Goal: Task Accomplishment & Management: Manage account settings

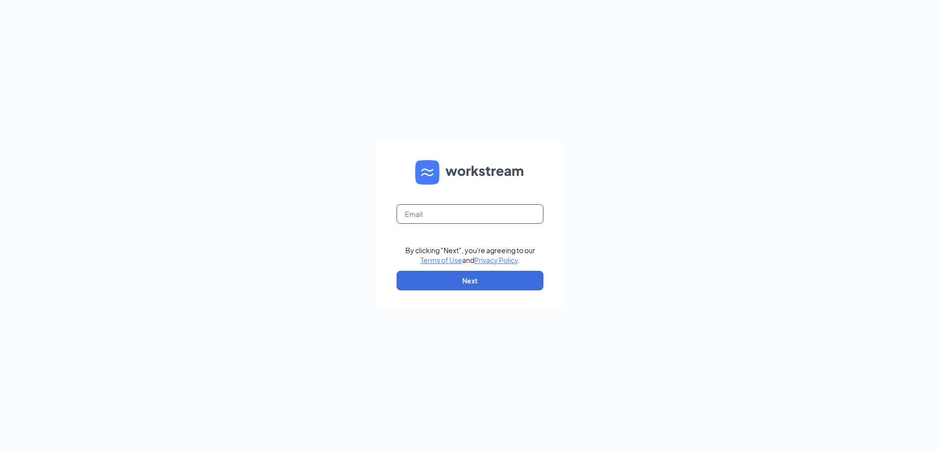
click at [459, 211] on input "text" at bounding box center [470, 214] width 147 height 20
type input "srp232@srpihop.com"
click at [469, 279] on button "Next" at bounding box center [470, 281] width 147 height 20
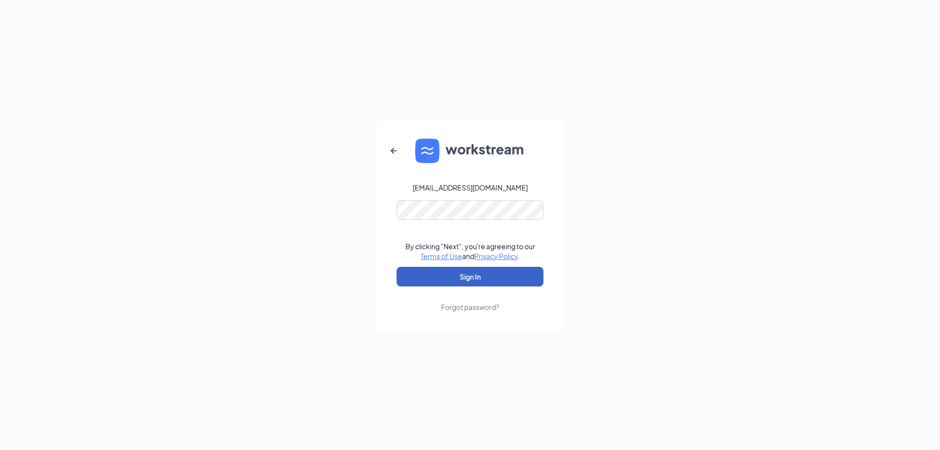
click at [491, 270] on button "Sign In" at bounding box center [470, 277] width 147 height 20
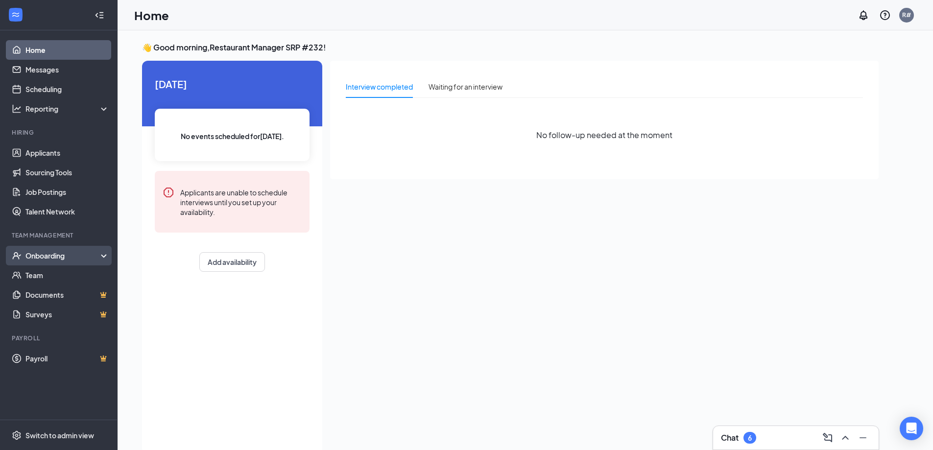
click at [68, 259] on div "Onboarding" at bounding box center [62, 256] width 75 height 10
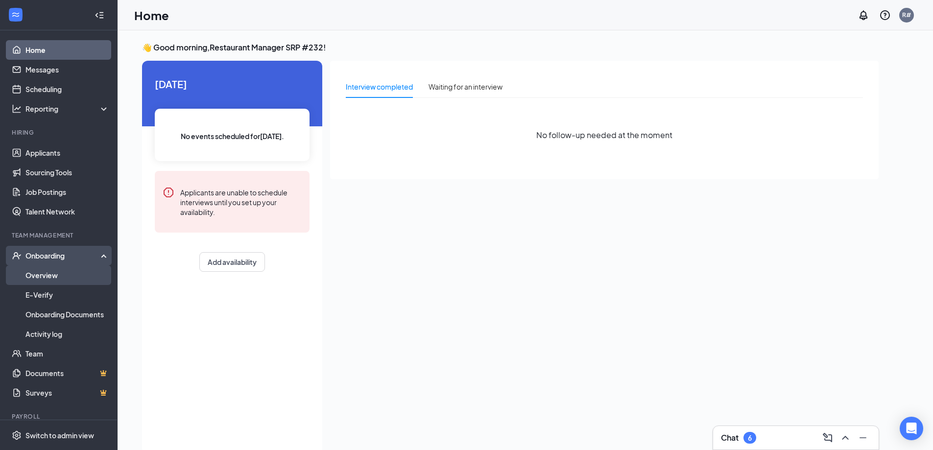
click at [54, 274] on link "Overview" at bounding box center [67, 275] width 84 height 20
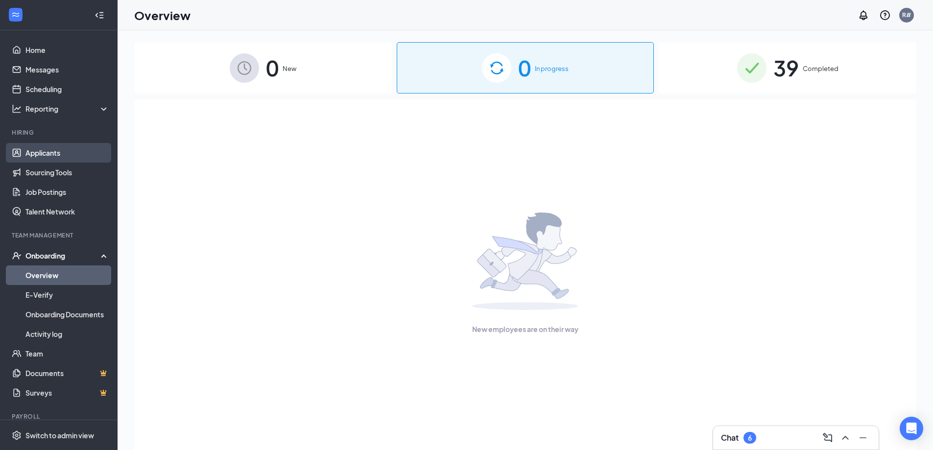
click at [46, 153] on link "Applicants" at bounding box center [67, 153] width 84 height 20
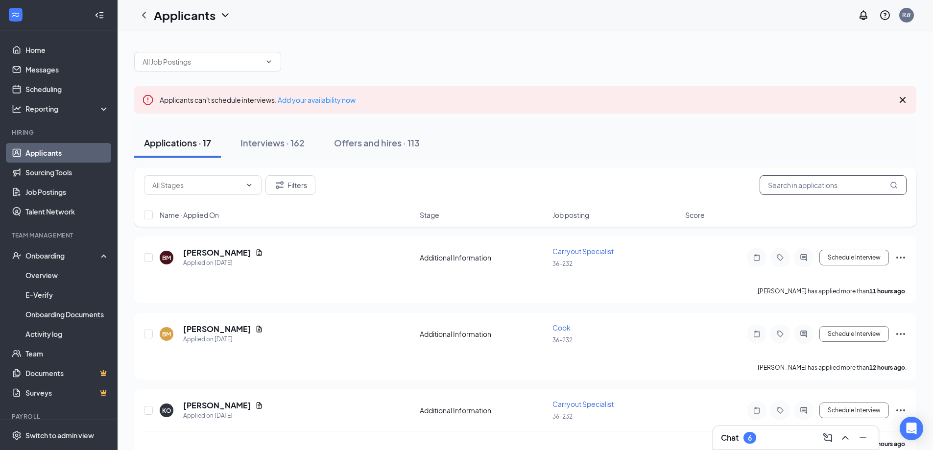
click at [829, 186] on input "text" at bounding box center [832, 185] width 147 height 20
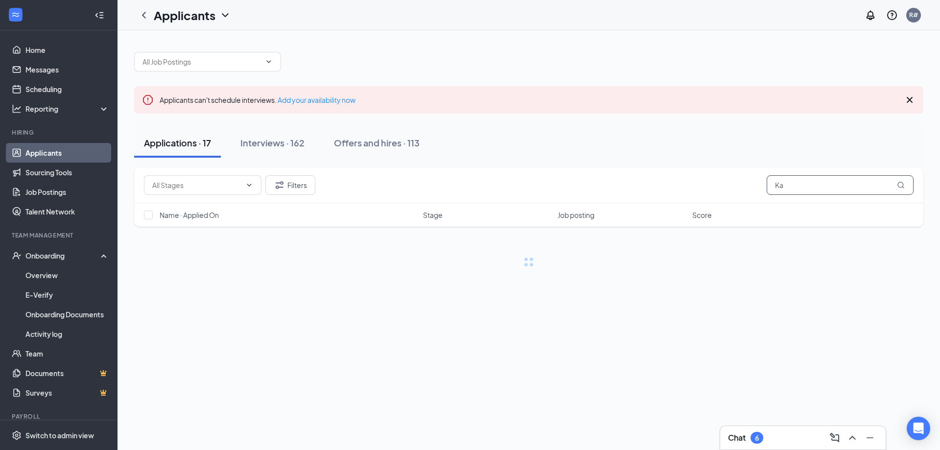
type input "K"
type input "[PERSON_NAME]"
click at [304, 150] on button "Interviews · 1 / 162" at bounding box center [291, 142] width 94 height 29
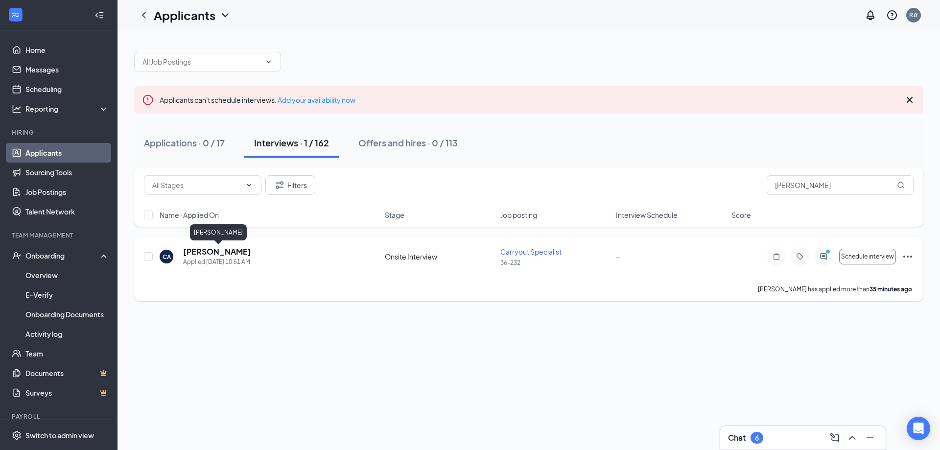
click at [219, 245] on div "CA [PERSON_NAME] Applied [DATE] 10:51 AM Onsite Interview Carryout Specialist 3…" at bounding box center [528, 268] width 789 height 65
click at [910, 258] on icon "Ellipses" at bounding box center [908, 257] width 12 height 12
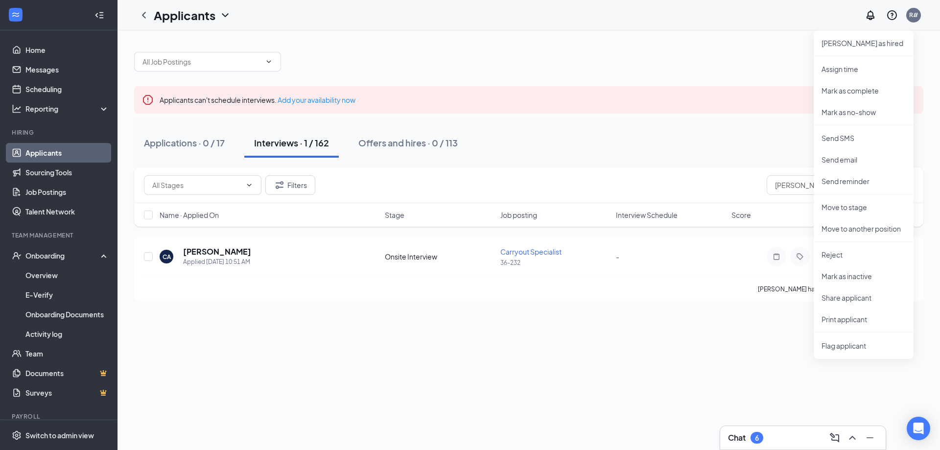
click at [731, 151] on div "Applications · 0 / 17 Interviews · 1 / 162 Offers and hires · 0 / 113" at bounding box center [528, 142] width 789 height 29
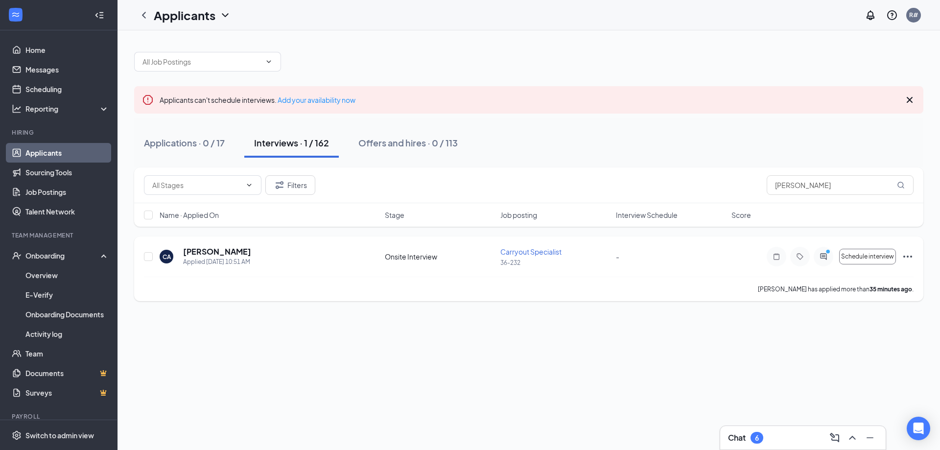
click at [904, 257] on icon "Ellipses" at bounding box center [907, 257] width 9 height 2
click at [727, 161] on div "Applications · 0 / 17 Interviews · 1 / 162 Offers and hires · 0 / 113" at bounding box center [528, 142] width 789 height 49
click at [902, 257] on icon "Ellipses" at bounding box center [908, 257] width 12 height 12
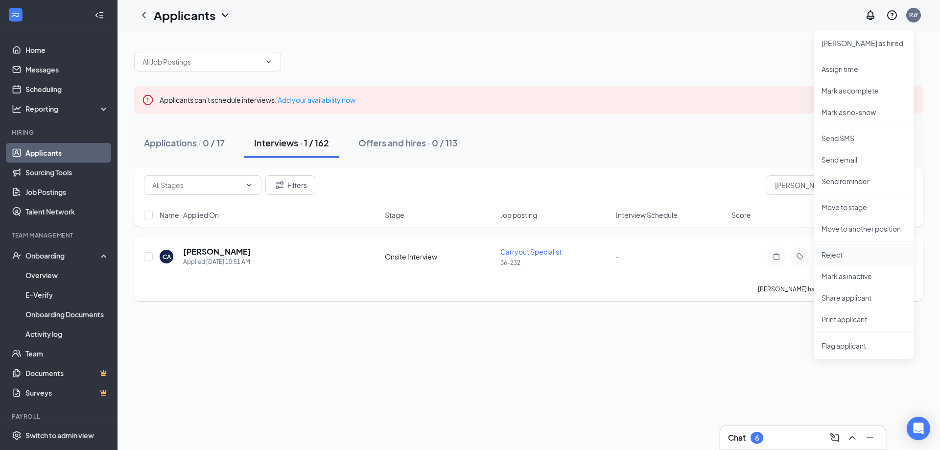
click at [842, 253] on p "Reject" at bounding box center [863, 255] width 84 height 10
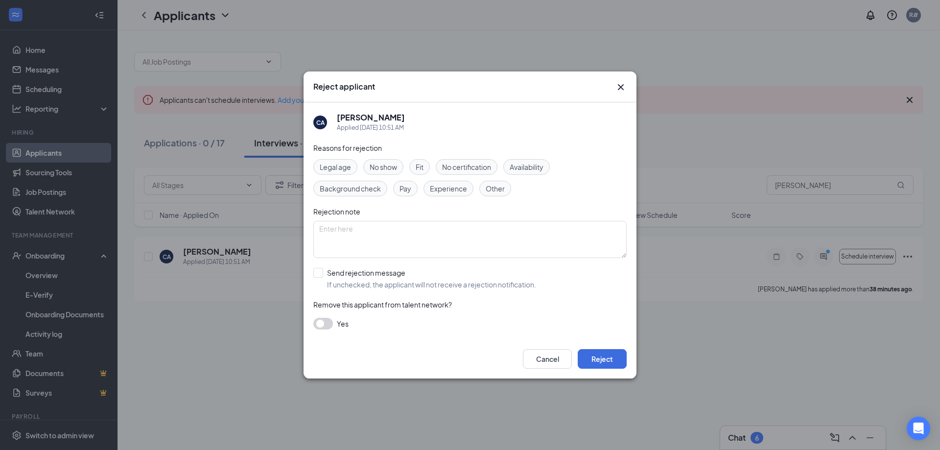
click at [620, 90] on icon "Cross" at bounding box center [621, 87] width 12 height 12
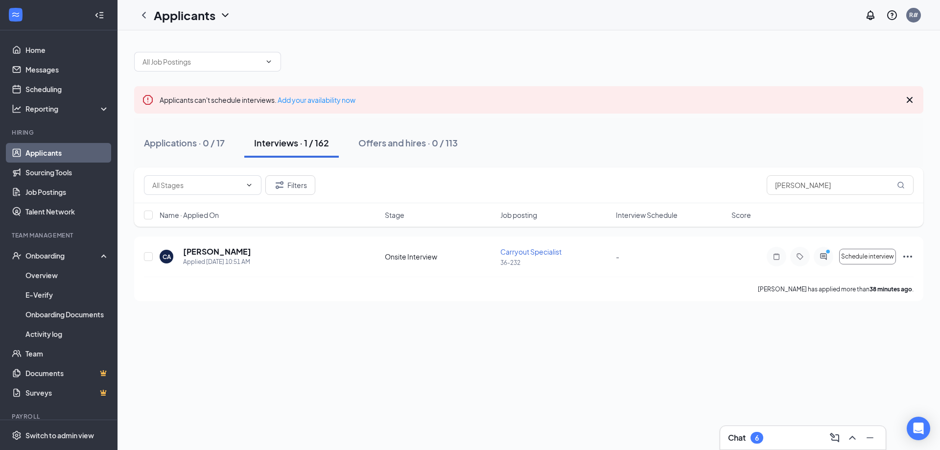
click at [60, 145] on link "Applicants" at bounding box center [67, 153] width 84 height 20
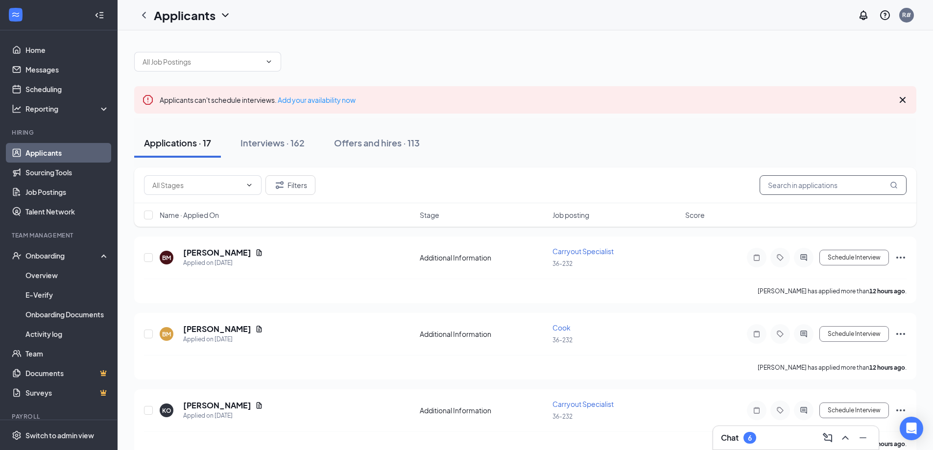
click at [825, 185] on input "text" at bounding box center [832, 185] width 147 height 20
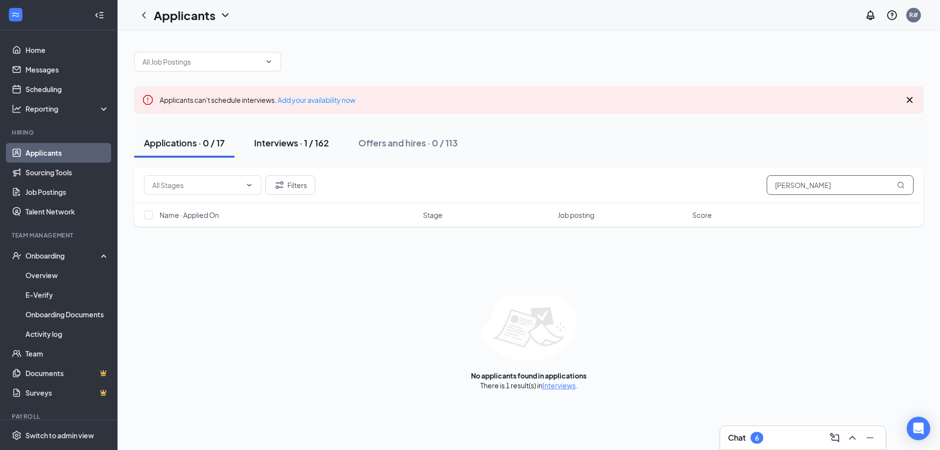
type input "[PERSON_NAME]"
click at [264, 137] on div "Interviews · 1 / 162" at bounding box center [291, 143] width 75 height 12
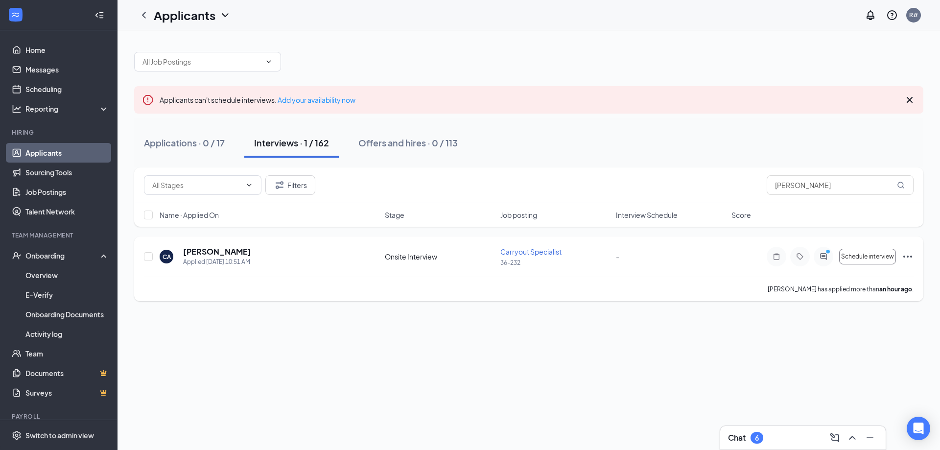
click at [825, 257] on icon "ActiveChat" at bounding box center [823, 256] width 6 height 6
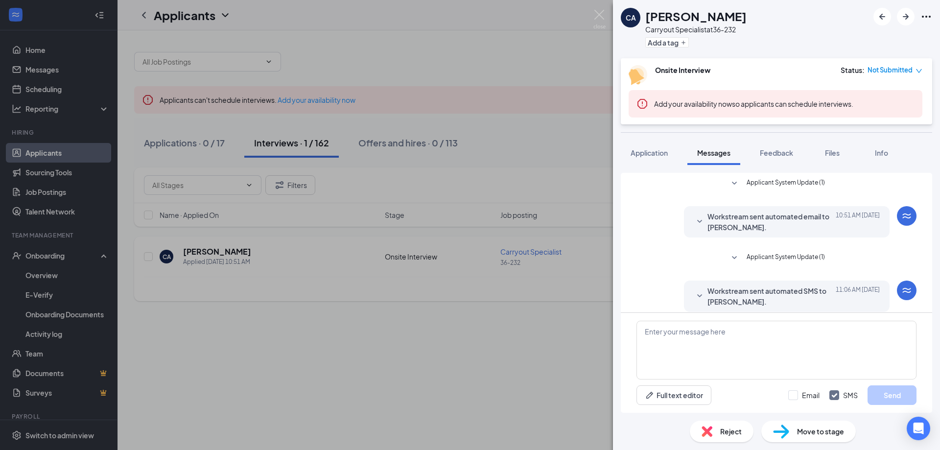
click at [556, 187] on div "CA [PERSON_NAME] Specialist at 36-232 Add a tag Onsite Interview Status : Not S…" at bounding box center [470, 225] width 940 height 450
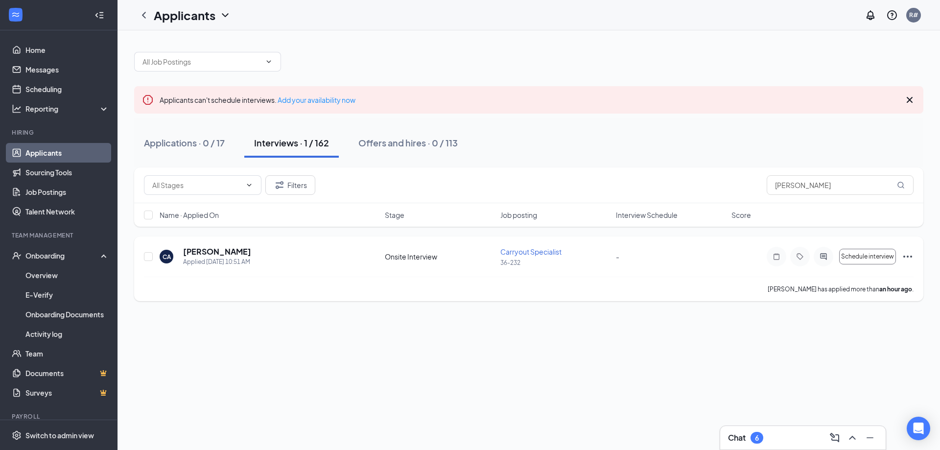
click at [46, 152] on link "Applicants" at bounding box center [67, 153] width 84 height 20
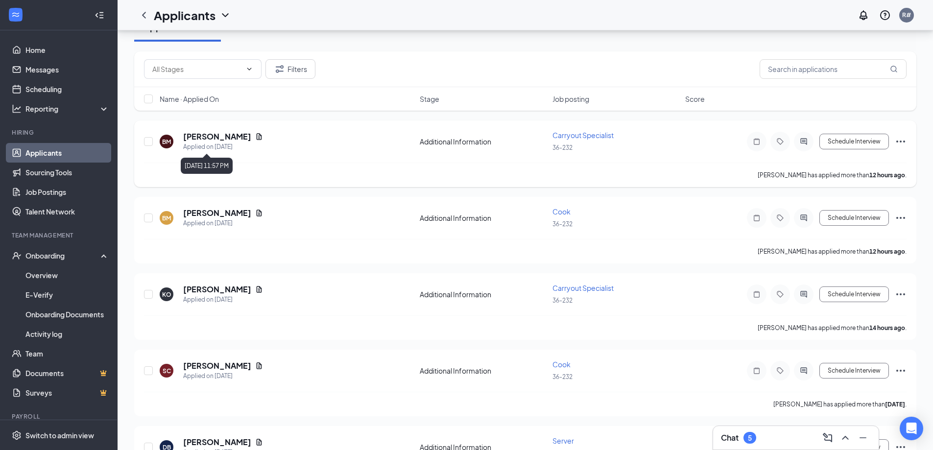
scroll to position [196, 0]
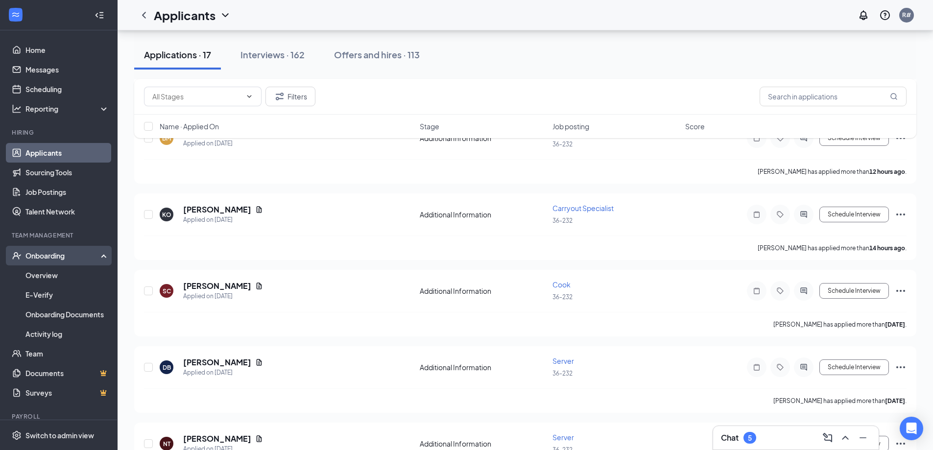
click at [49, 253] on div "Onboarding" at bounding box center [62, 256] width 75 height 10
click at [51, 252] on div "Onboarding" at bounding box center [62, 256] width 75 height 10
click at [38, 153] on link "Applicants" at bounding box center [67, 153] width 84 height 20
click at [823, 95] on input "text" at bounding box center [832, 97] width 147 height 20
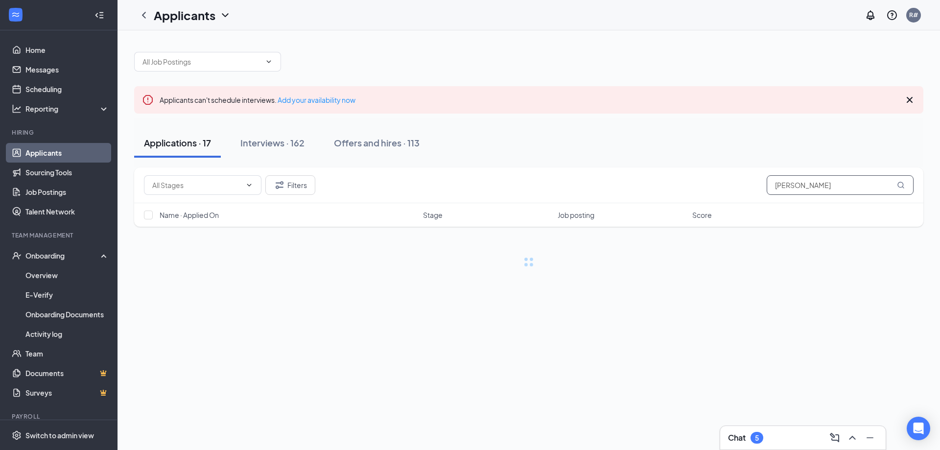
type input "[PERSON_NAME]"
click at [562, 385] on link "Interviews" at bounding box center [558, 385] width 33 height 9
